Goal: Task Accomplishment & Management: Manage account settings

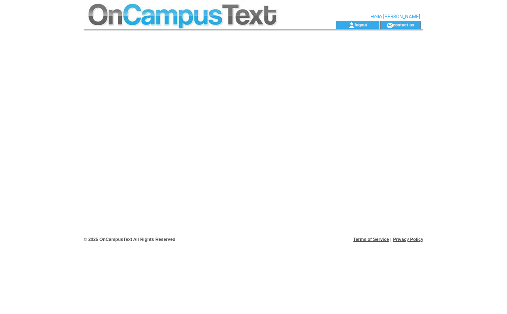
click at [124, 9] on td at bounding box center [195, 10] width 223 height 21
click at [225, 15] on td at bounding box center [195, 10] width 223 height 21
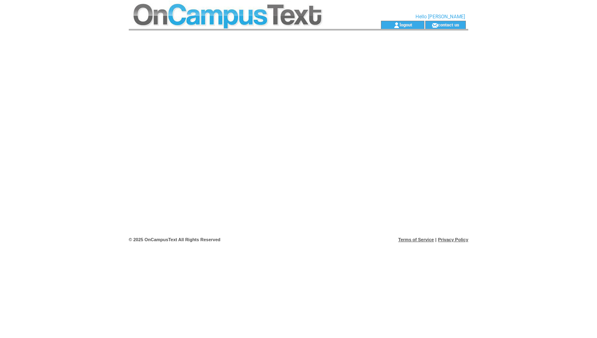
click at [439, 17] on span "Hello [PERSON_NAME]" at bounding box center [441, 17] width 50 height 6
click at [190, 234] on td at bounding box center [299, 234] width 340 height 1
click at [206, 181] on div at bounding box center [299, 131] width 340 height 203
click at [157, 14] on td at bounding box center [240, 10] width 223 height 21
